Goal: Task Accomplishment & Management: Use online tool/utility

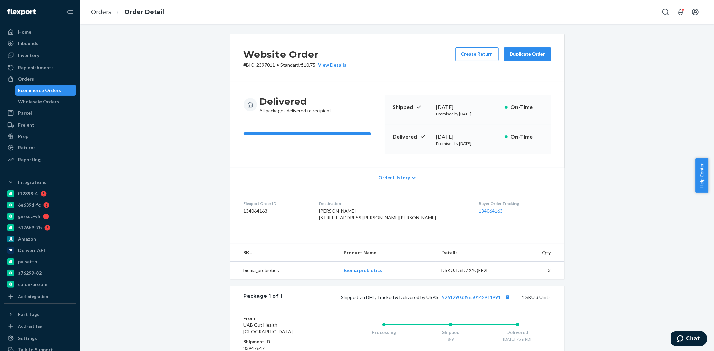
scroll to position [74, 0]
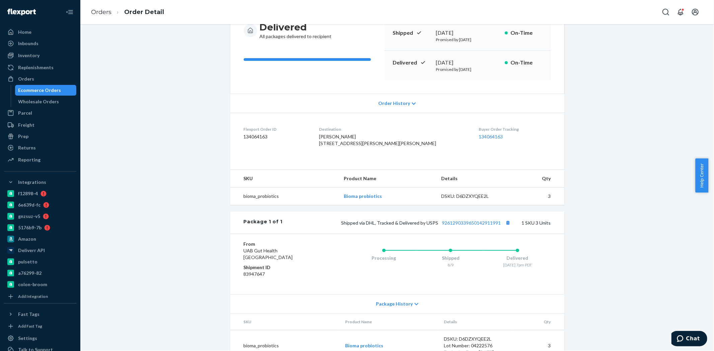
click at [32, 89] on div "Ecommerce Orders" at bounding box center [39, 90] width 43 height 7
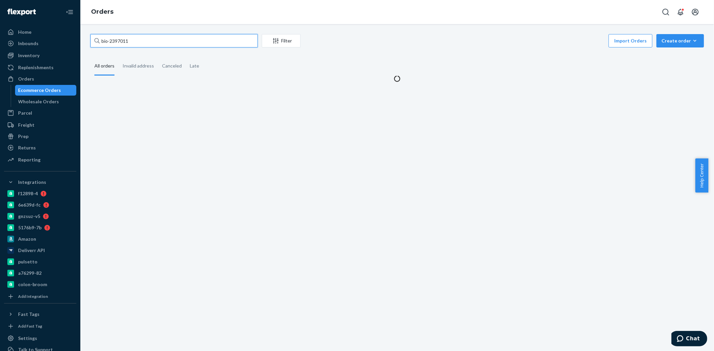
click at [115, 44] on input "bio-2397011" at bounding box center [173, 40] width 167 height 13
paste input "738213"
type input "bio-2738213"
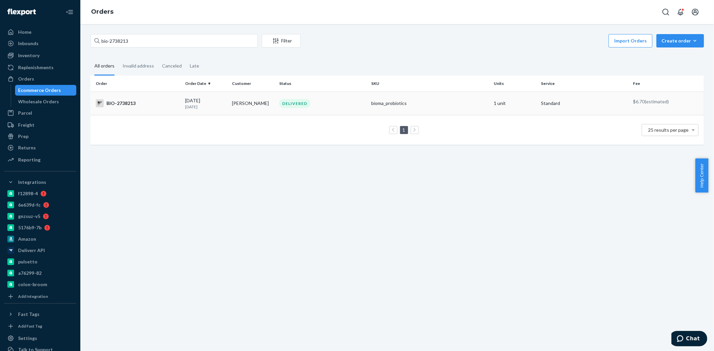
click at [159, 108] on td "BIO-2738213" at bounding box center [136, 103] width 92 height 23
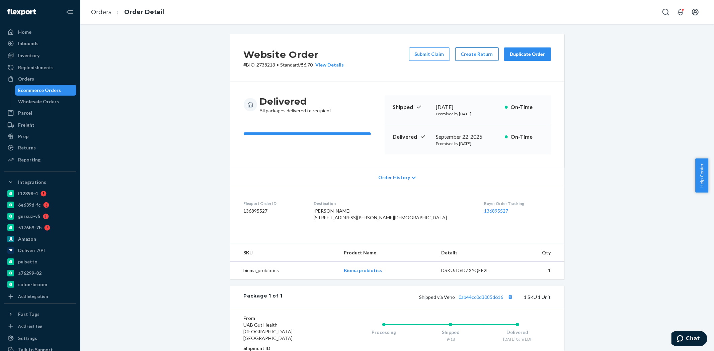
click at [467, 55] on button "Create Return" at bounding box center [476, 54] width 43 height 13
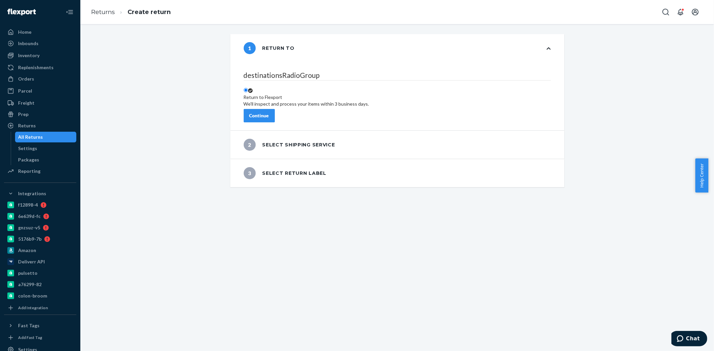
click at [275, 109] on button "Continue" at bounding box center [259, 115] width 31 height 13
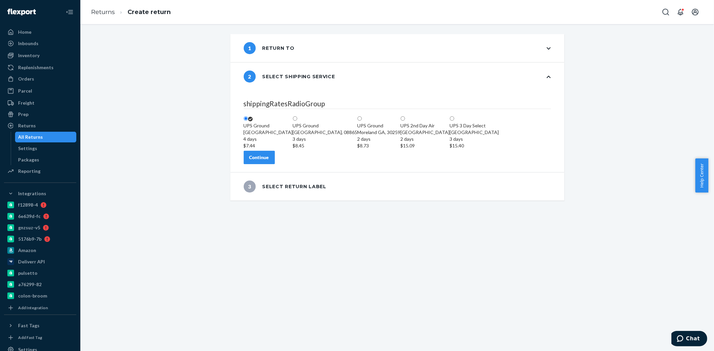
click at [269, 161] on div "Continue" at bounding box center [259, 157] width 20 height 7
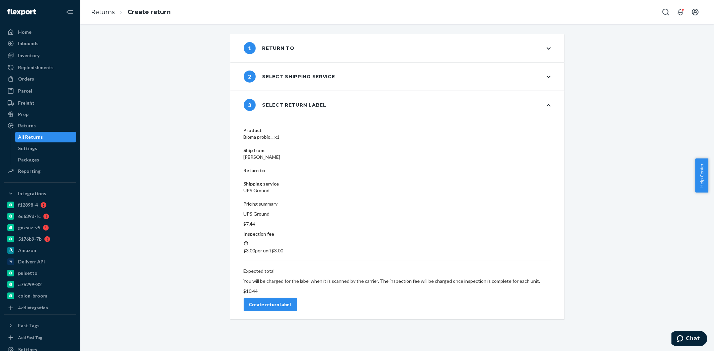
click at [291, 301] on div "Create return label" at bounding box center [270, 304] width 42 height 7
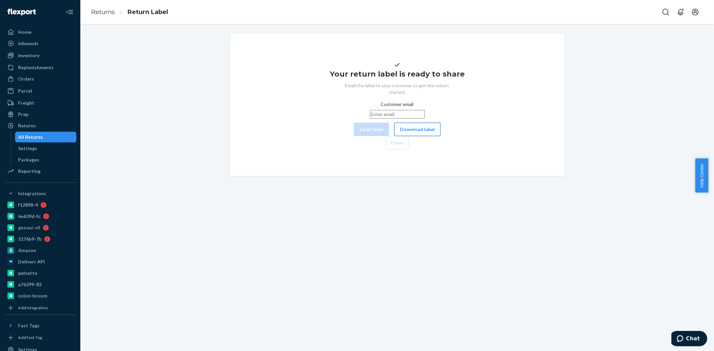
click at [394, 136] on button "Download label" at bounding box center [417, 129] width 46 height 13
